Goal: Information Seeking & Learning: Learn about a topic

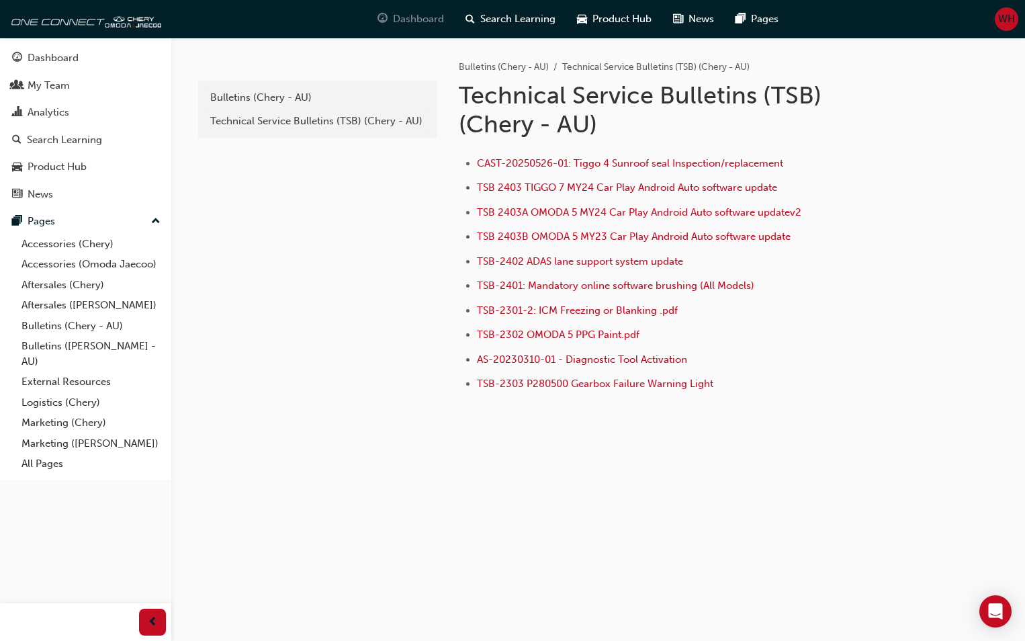
click at [412, 12] on span "Dashboard" at bounding box center [418, 18] width 51 height 15
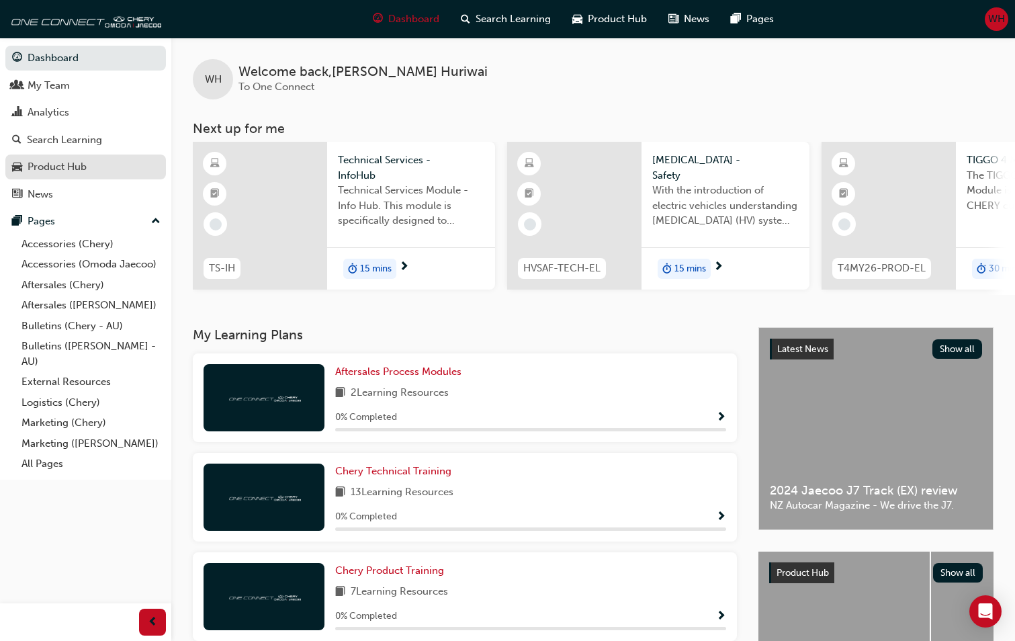
click at [68, 171] on div "Product Hub" at bounding box center [57, 166] width 59 height 15
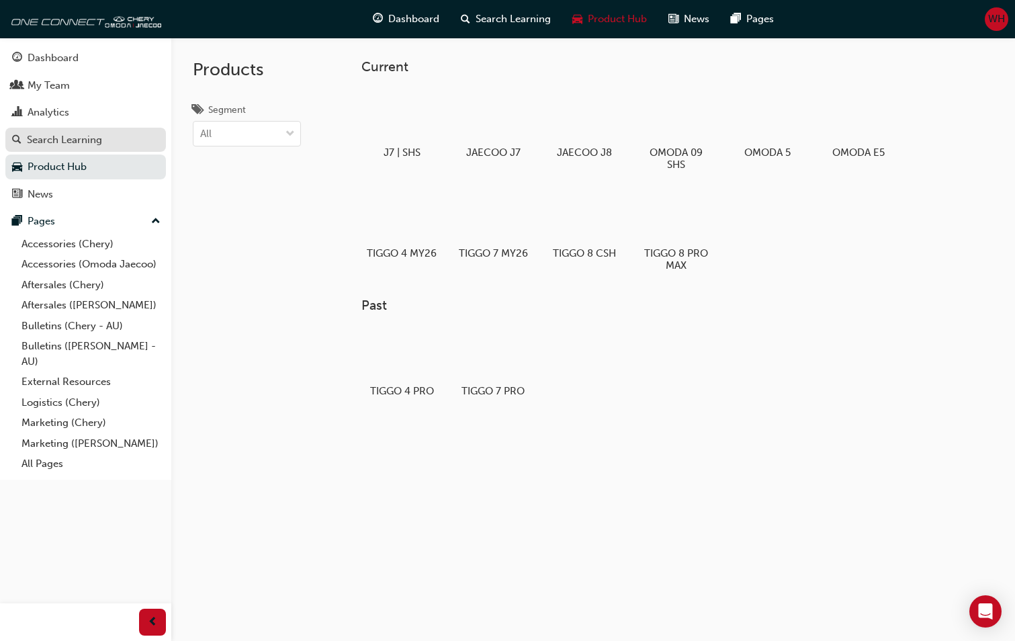
click at [88, 137] on div "Search Learning" at bounding box center [64, 139] width 75 height 15
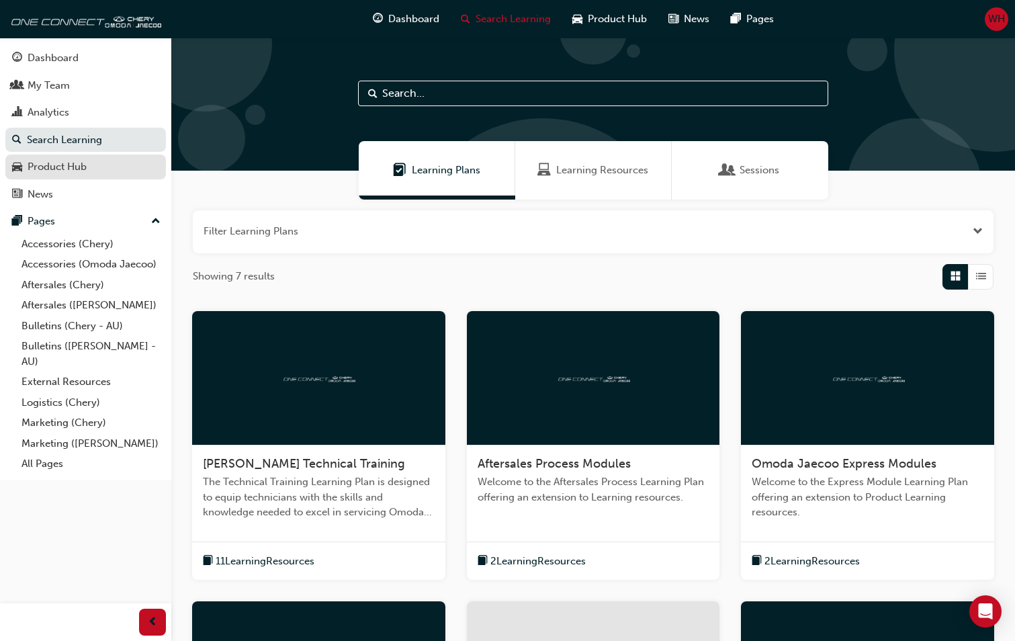
click at [79, 173] on div "Product Hub" at bounding box center [57, 166] width 59 height 15
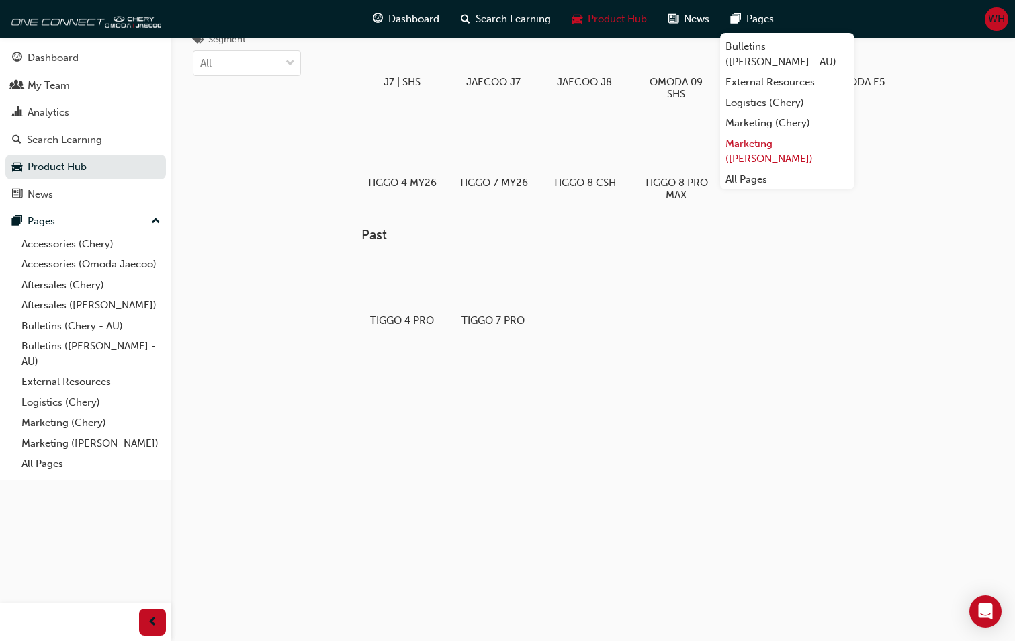
scroll to position [71, 0]
click at [799, 85] on link "External Resources" at bounding box center [787, 82] width 134 height 21
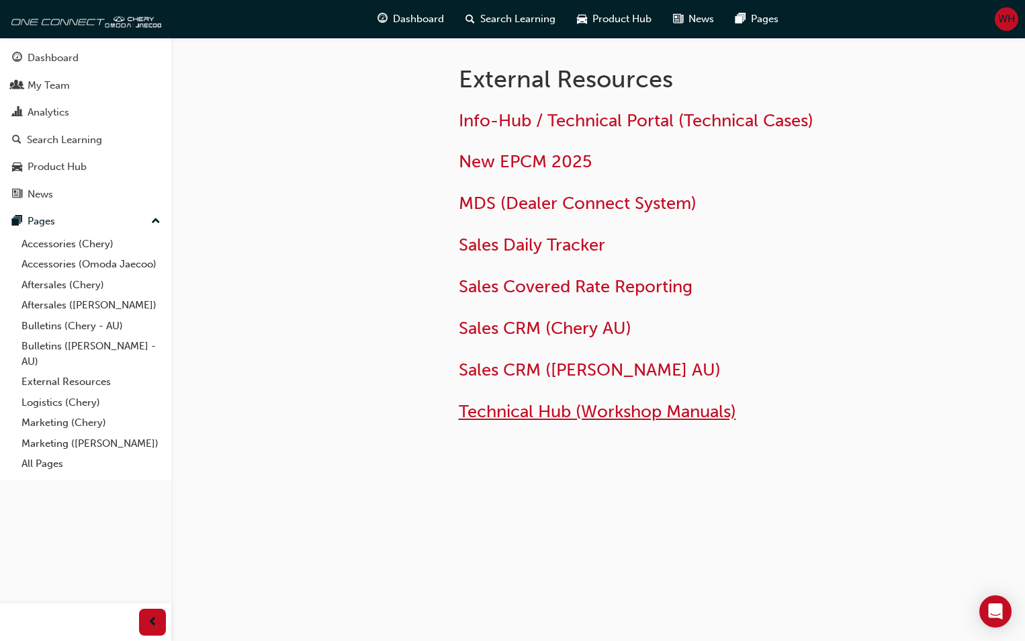
click at [631, 414] on span "Technical Hub (Workshop Manuals)" at bounding box center [597, 411] width 277 height 21
